Goal: Information Seeking & Learning: Learn about a topic

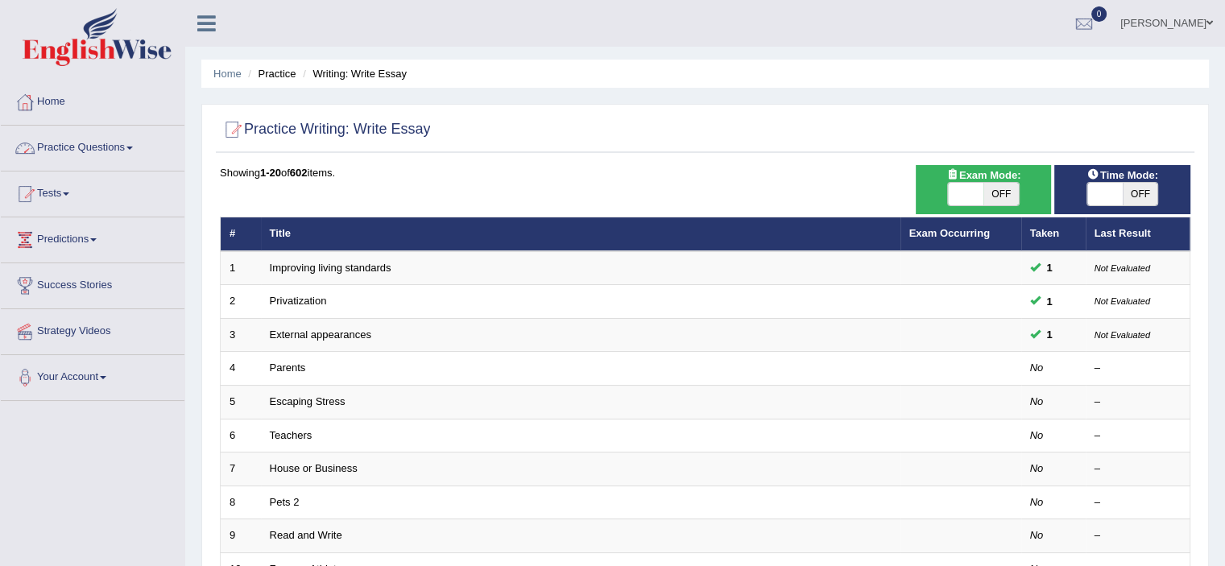
click at [110, 146] on link "Practice Questions" at bounding box center [93, 146] width 184 height 40
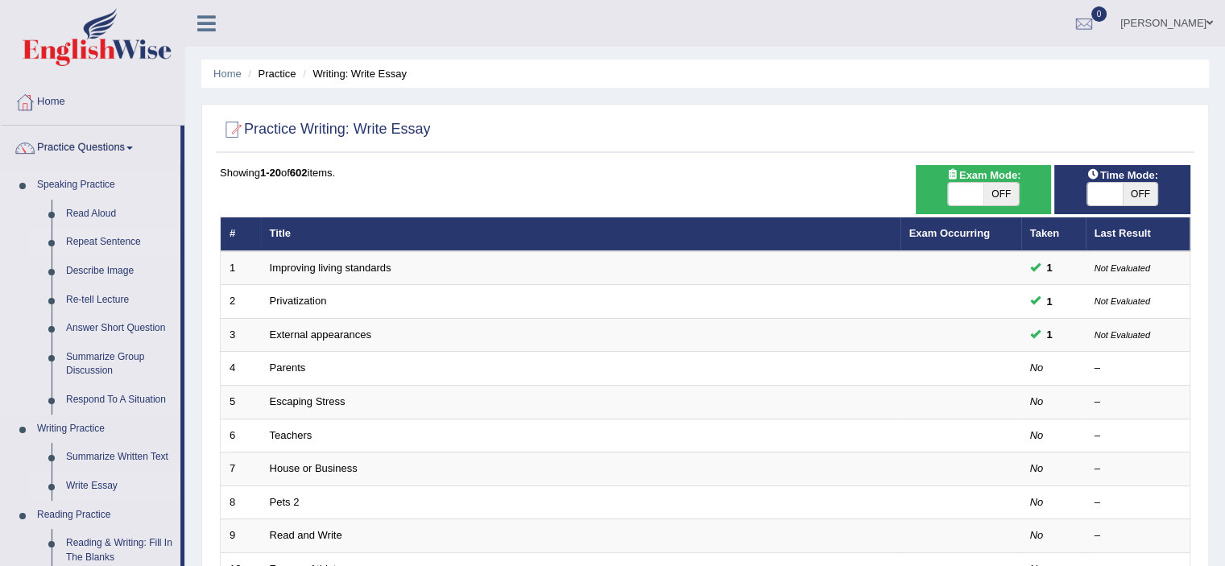
click at [108, 244] on link "Repeat Sentence" at bounding box center [120, 242] width 122 height 29
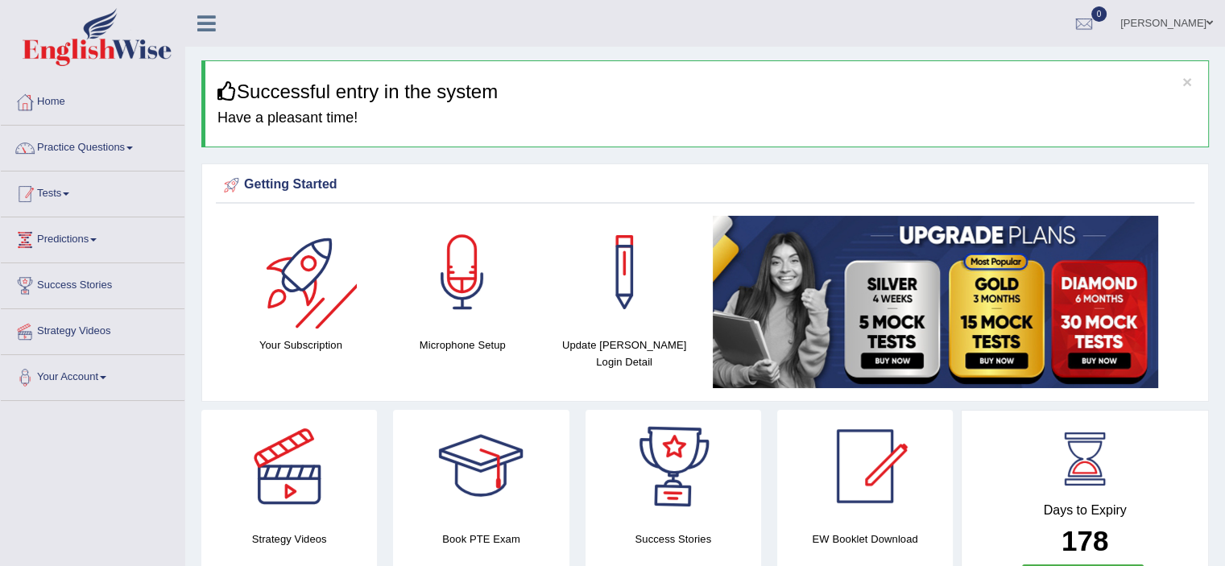
click at [139, 155] on link "Practice Questions" at bounding box center [93, 146] width 184 height 40
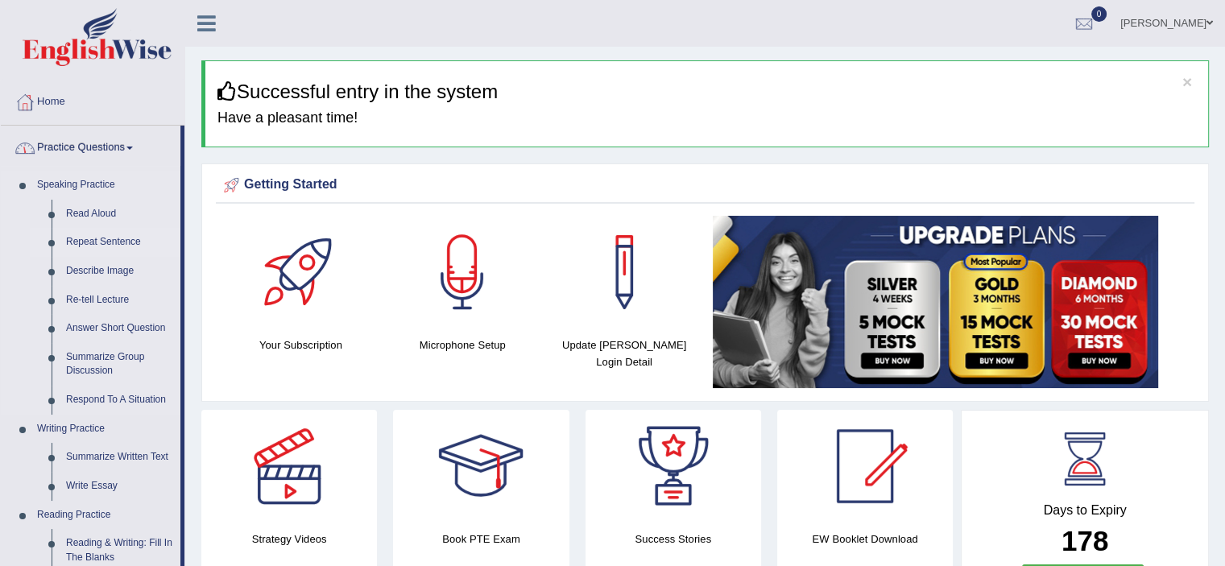
click at [107, 238] on link "Repeat Sentence" at bounding box center [120, 242] width 122 height 29
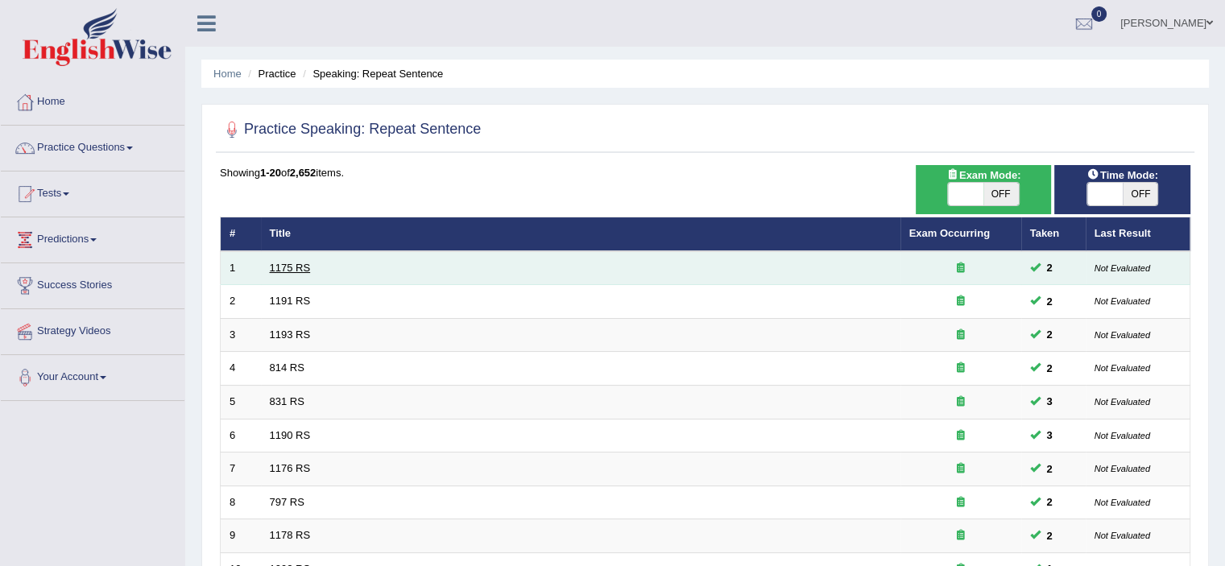
click at [290, 269] on link "1175 RS" at bounding box center [290, 268] width 41 height 12
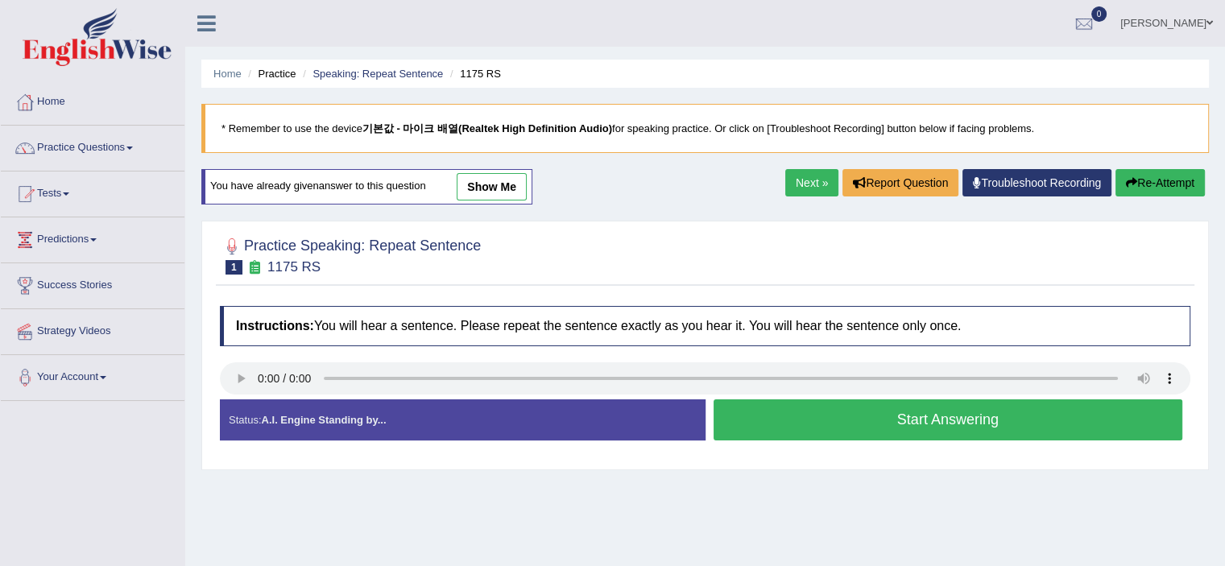
click at [730, 505] on div "Home Practice Speaking: Repeat Sentence 1175 RS * Remember to use the device 기본…" at bounding box center [705, 402] width 1040 height 805
click at [907, 430] on button "Start Answering" at bounding box center [949, 419] width 470 height 41
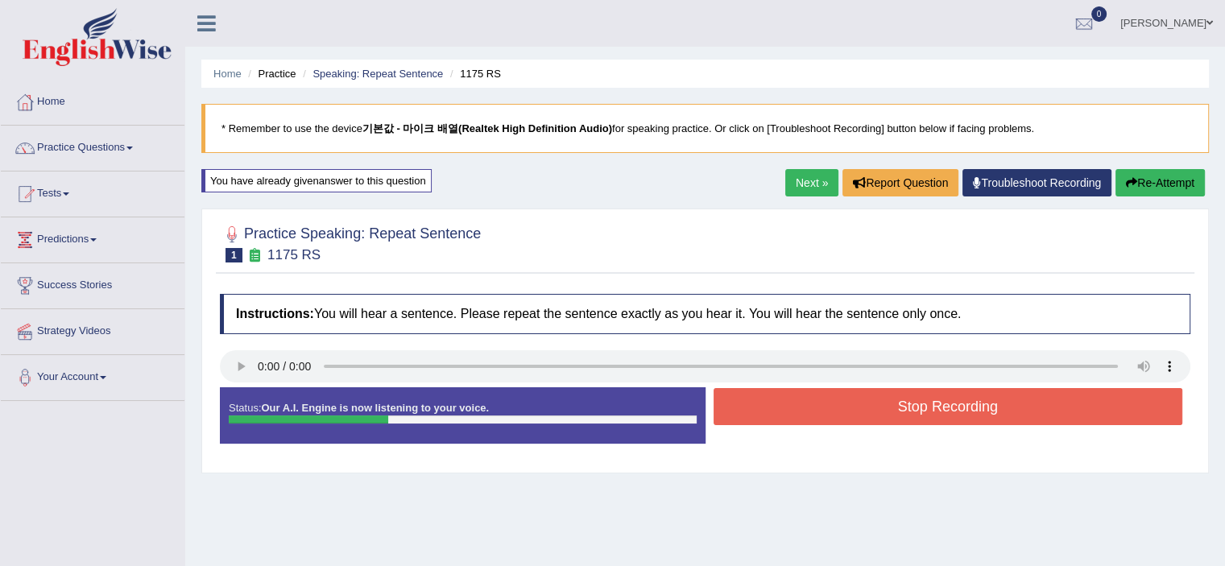
click at [930, 412] on button "Stop Recording" at bounding box center [949, 406] width 470 height 37
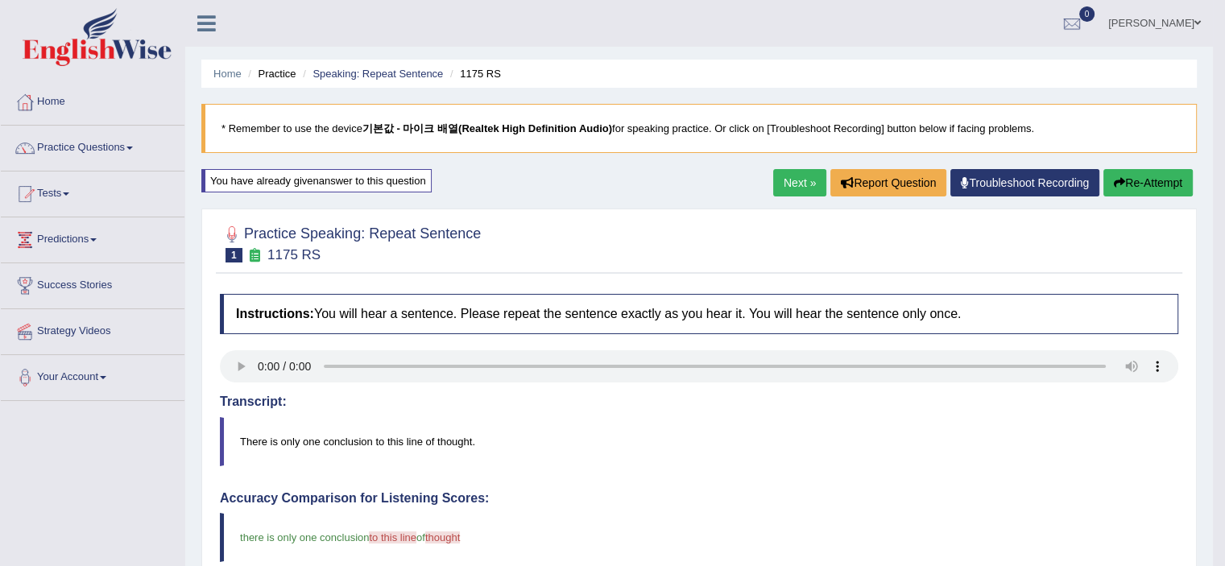
click at [799, 189] on link "Next »" at bounding box center [799, 182] width 53 height 27
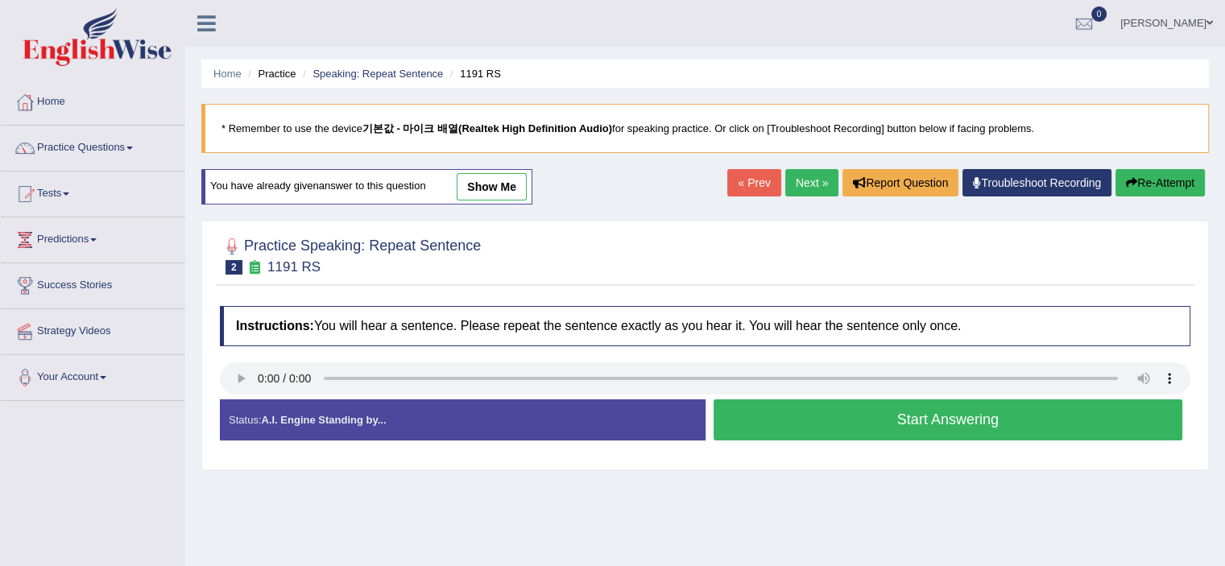
click at [905, 431] on button "Start Answering" at bounding box center [949, 419] width 470 height 41
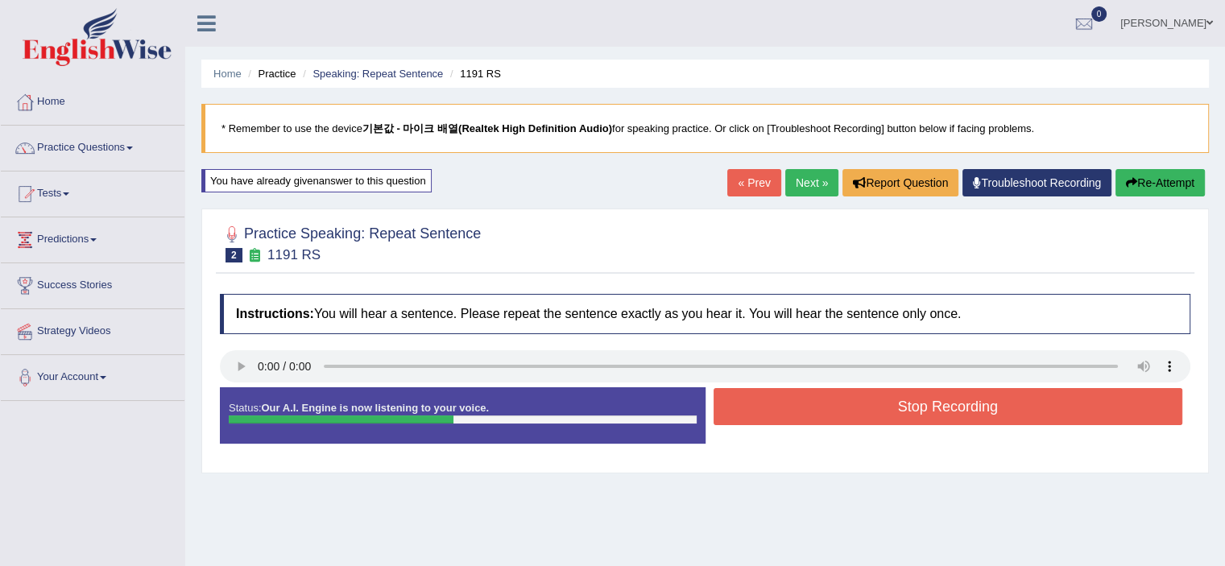
click at [918, 407] on button "Stop Recording" at bounding box center [949, 406] width 470 height 37
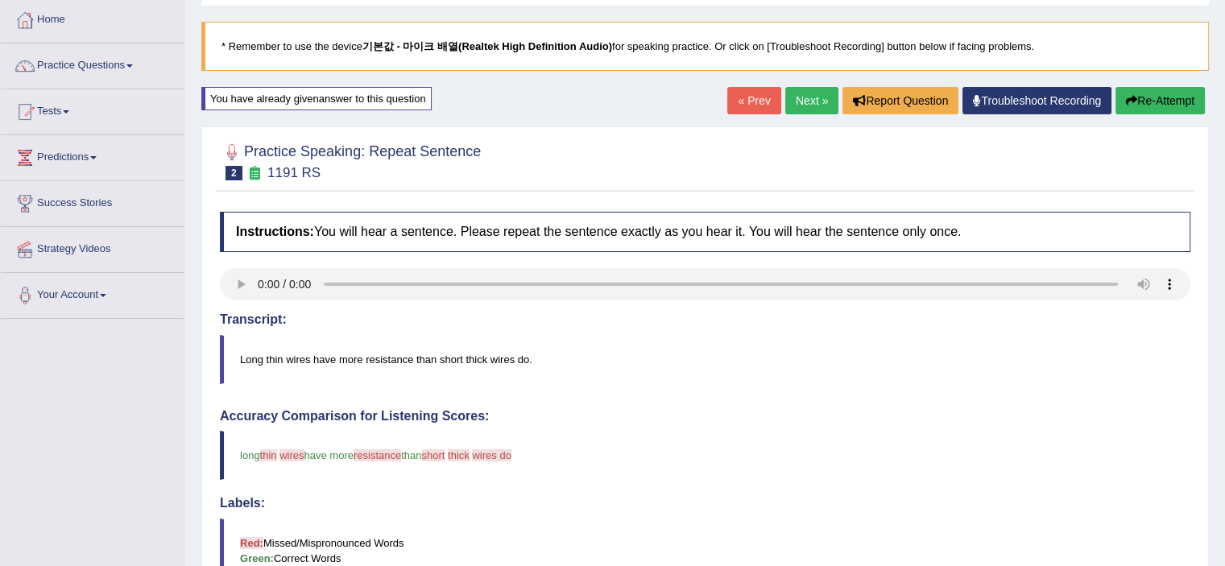
scroll to position [2, 0]
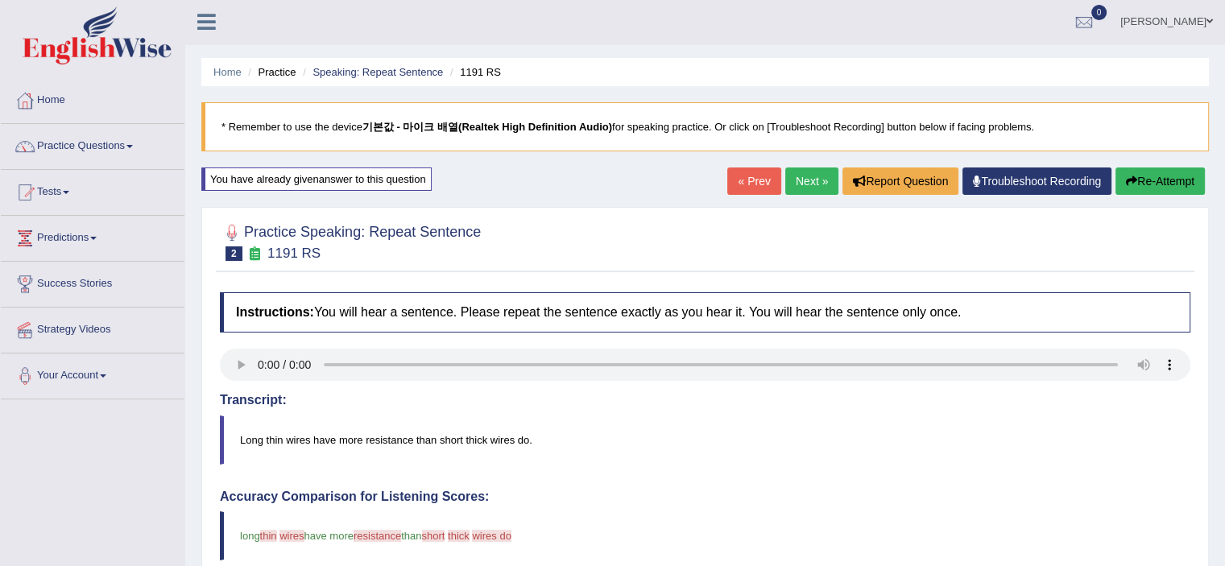
click at [802, 197] on div "« Prev Next » Report Question Troubleshoot Recording Re-Attempt" at bounding box center [968, 183] width 482 height 31
click at [802, 188] on link "Next »" at bounding box center [811, 181] width 53 height 27
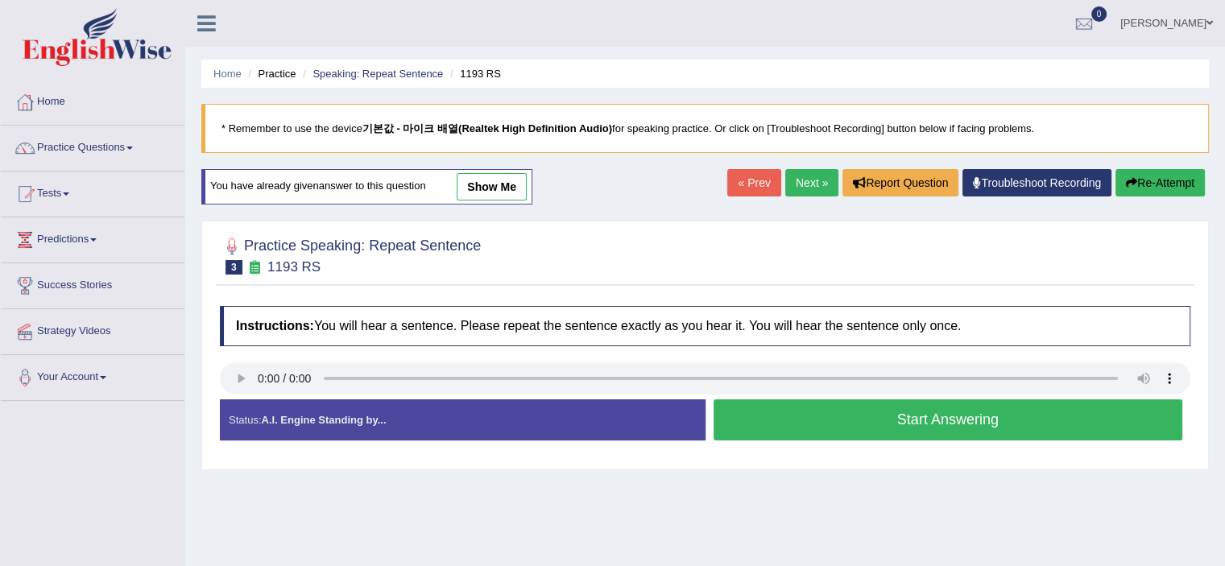
click at [896, 430] on button "Start Answering" at bounding box center [949, 419] width 470 height 41
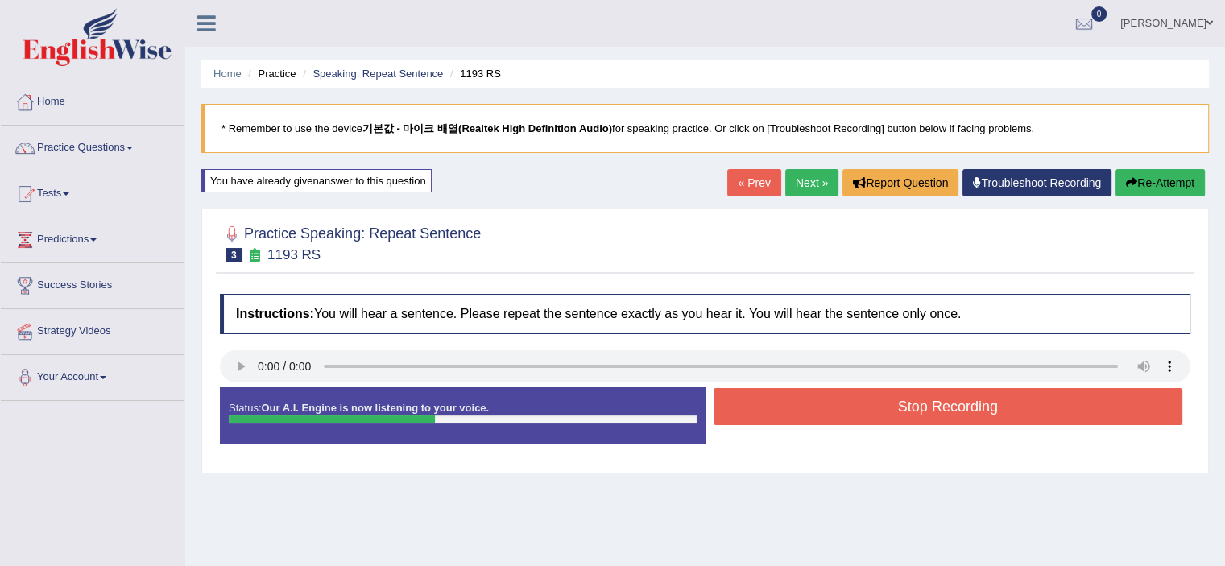
click at [838, 416] on button "Stop Recording" at bounding box center [949, 406] width 470 height 37
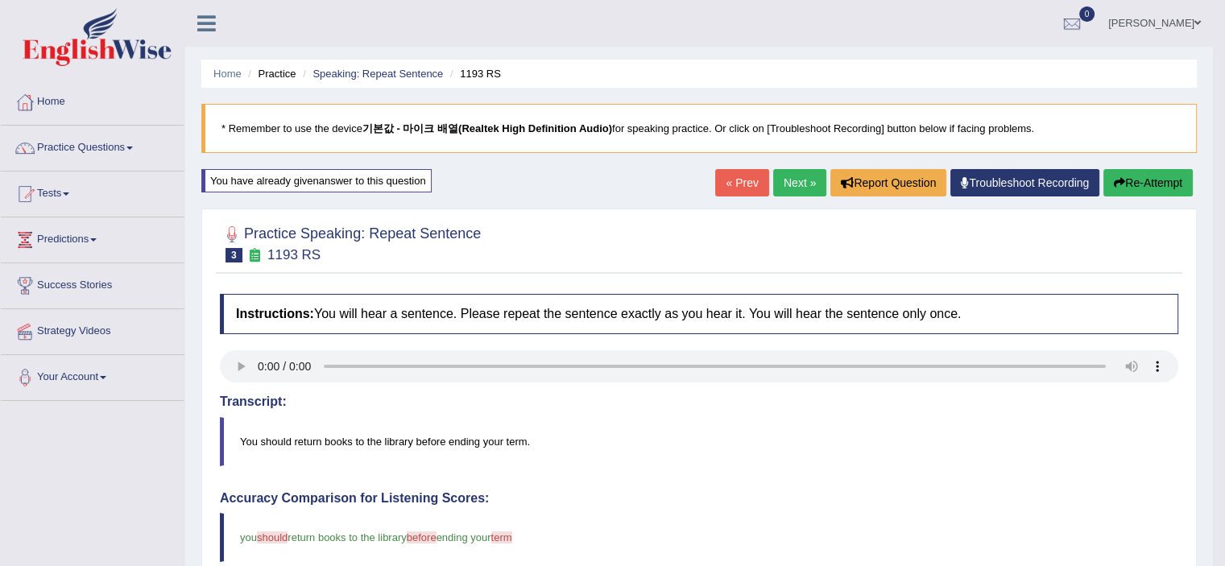
click at [780, 190] on link "Next »" at bounding box center [799, 182] width 53 height 27
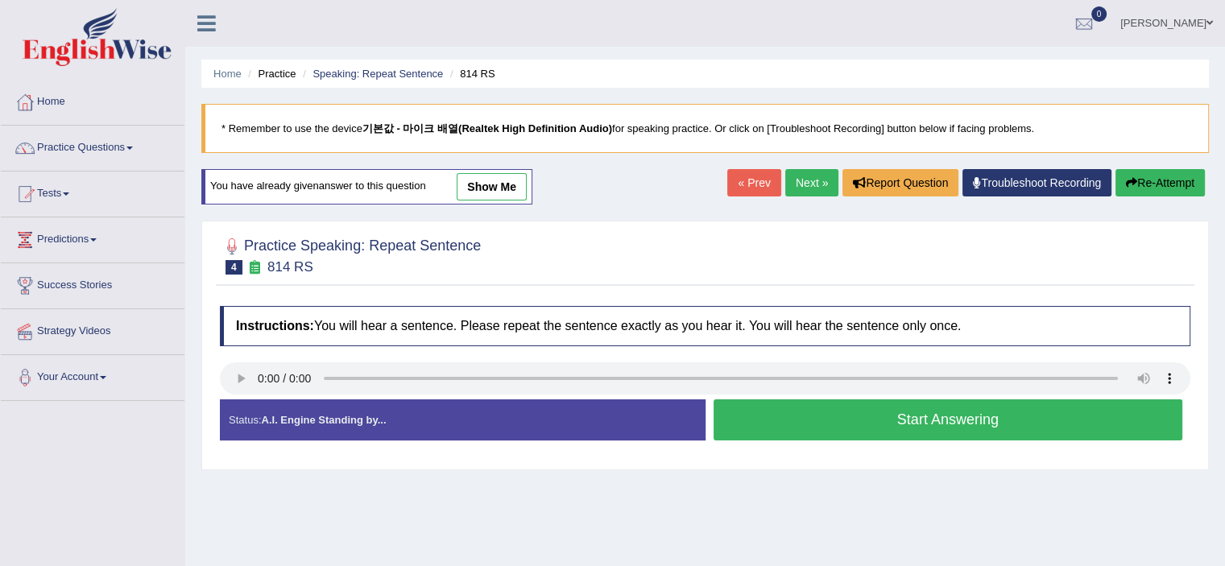
click at [921, 425] on button "Start Answering" at bounding box center [949, 419] width 470 height 41
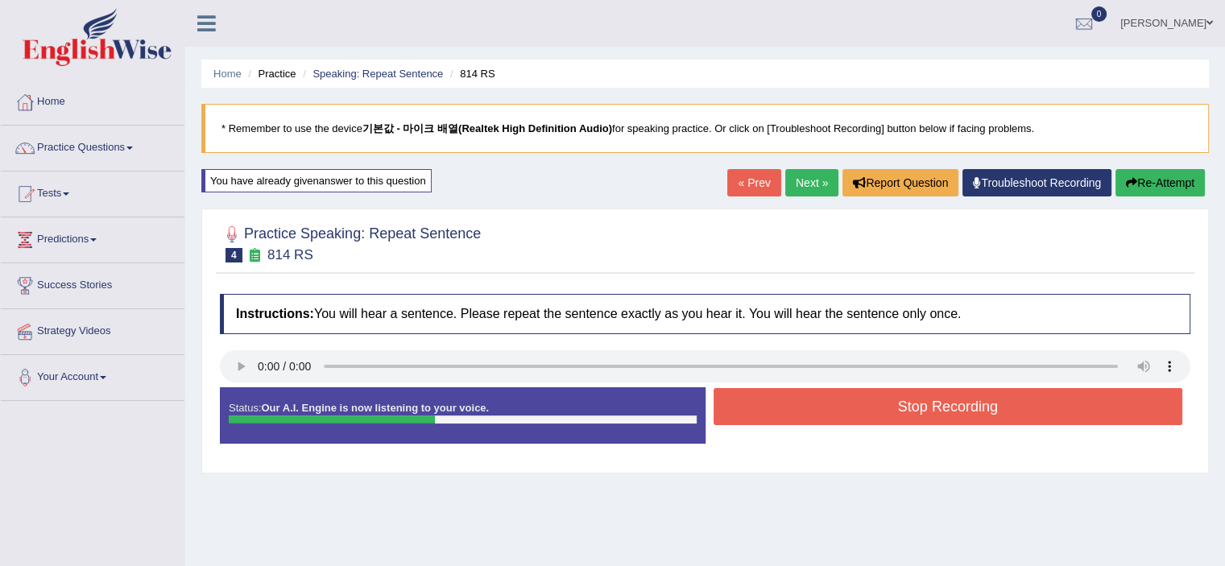
click at [925, 404] on button "Stop Recording" at bounding box center [949, 406] width 470 height 37
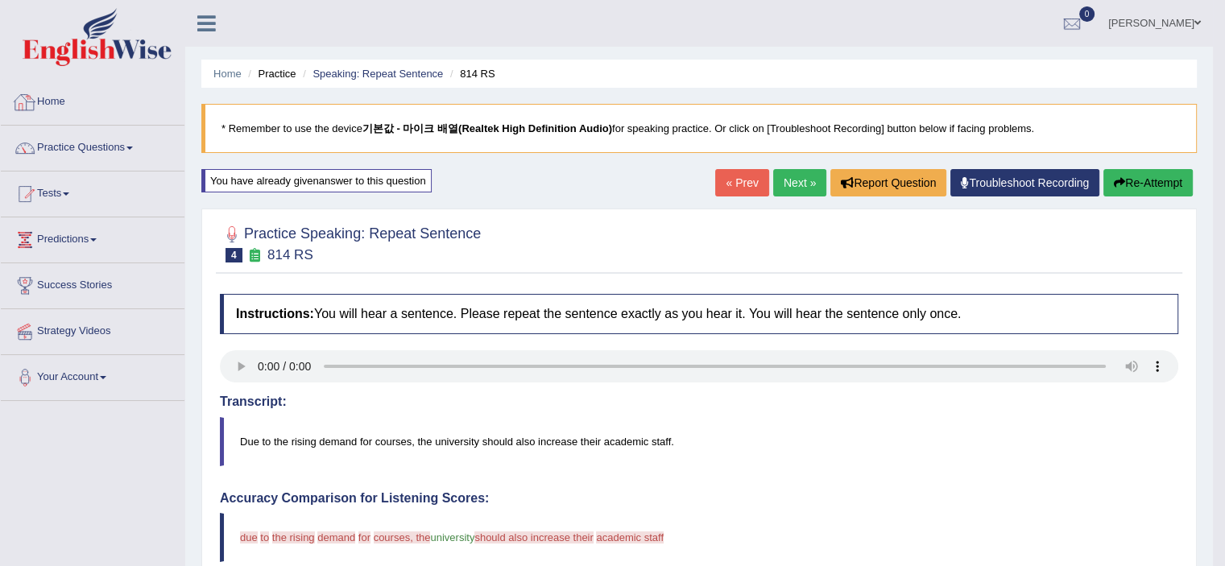
click at [103, 60] on img at bounding box center [97, 37] width 149 height 58
